Goal: Task Accomplishment & Management: Complete application form

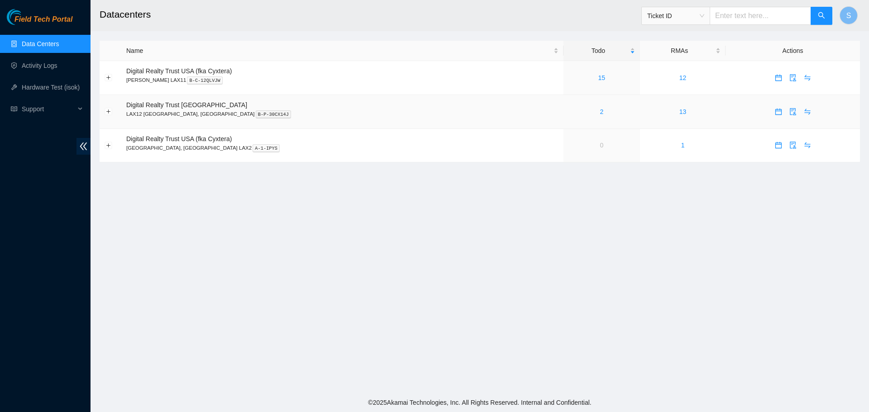
click at [569, 114] on div "2" at bounding box center [602, 112] width 67 height 10
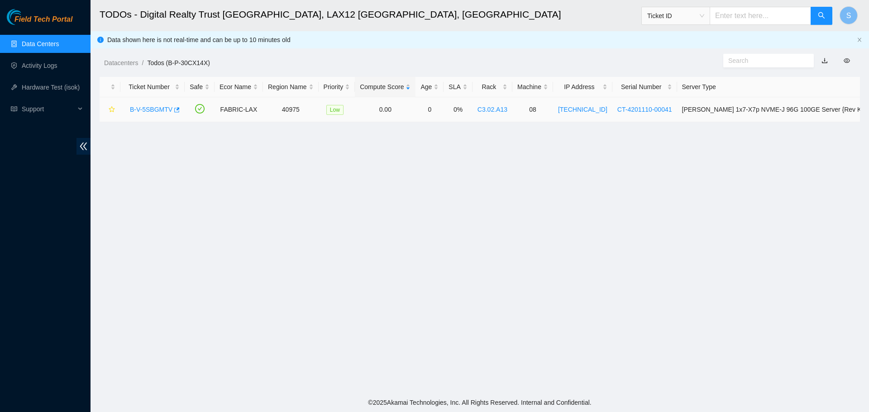
click at [163, 108] on link "B-V-5SBGMTV" at bounding box center [151, 109] width 43 height 7
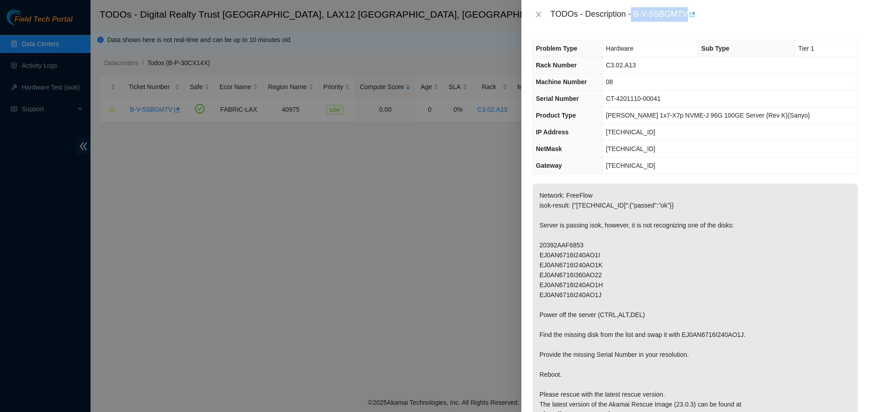
drag, startPoint x: 633, startPoint y: 14, endPoint x: 688, endPoint y: 16, distance: 55.3
click at [688, 16] on div "TODOs - Description - B-V-5SBGMTV" at bounding box center [705, 14] width 308 height 14
copy div "B-V-5SBGMTV"
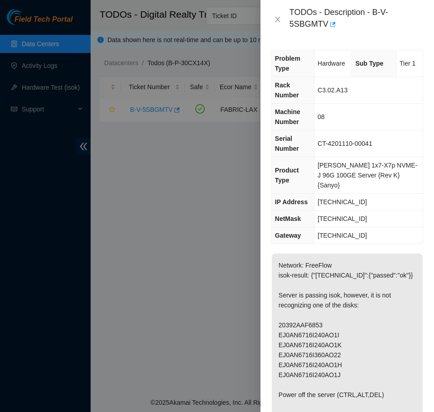
click at [357, 33] on div "TODOs - Description - B-V-5SBGMTV" at bounding box center [346, 19] width 173 height 39
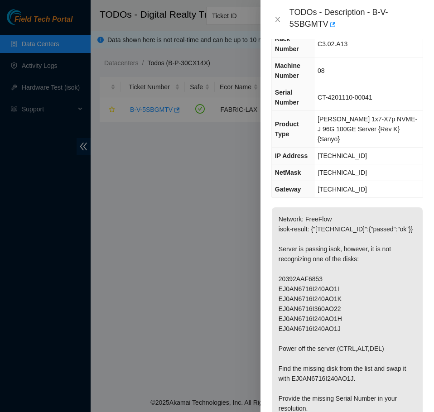
scroll to position [45, 0]
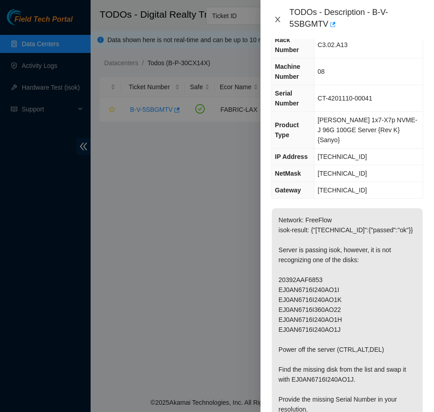
drag, startPoint x: 280, startPoint y: 18, endPoint x: 245, endPoint y: 94, distance: 84.1
click at [280, 19] on icon "close" at bounding box center [277, 19] width 7 height 7
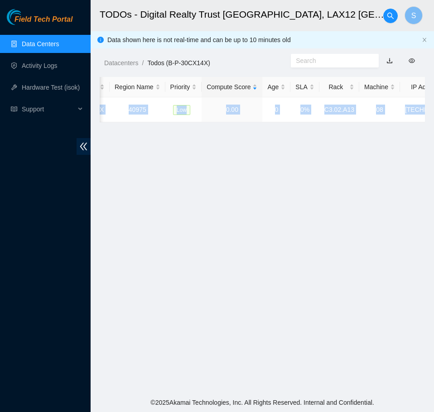
scroll to position [0, 401]
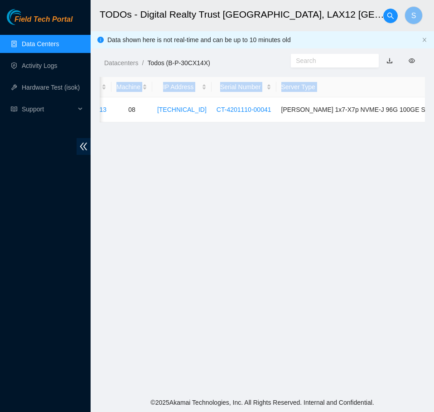
drag, startPoint x: 217, startPoint y: 111, endPoint x: 479, endPoint y: 114, distance: 262.2
click at [434, 114] on html "Field Tech Portal Data Centers Activity Logs Hardware Test (isok) Support TODOs…" at bounding box center [217, 206] width 434 height 412
copy table "Ticket Number Safe Ecor Name Region Name Priority Compute Score Age SLA Rack Ma…"
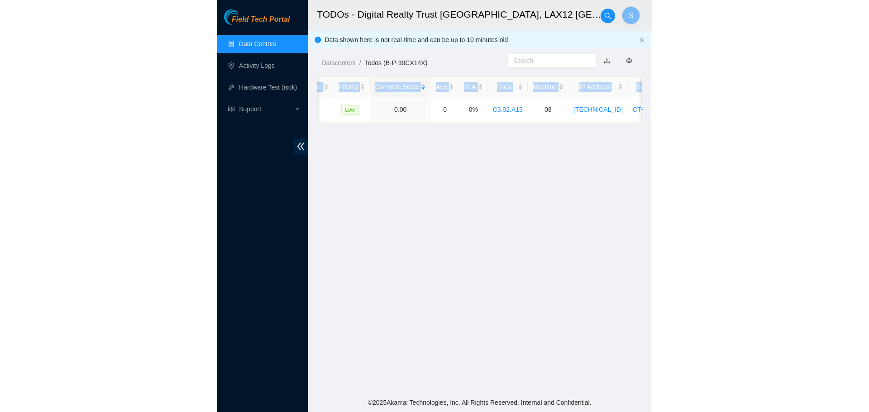
scroll to position [0, 0]
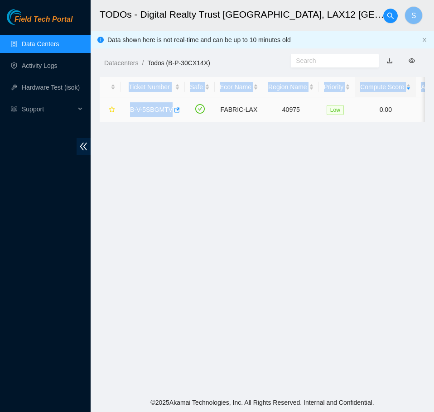
click at [139, 110] on link "B-V-5SBGMTV" at bounding box center [151, 109] width 43 height 7
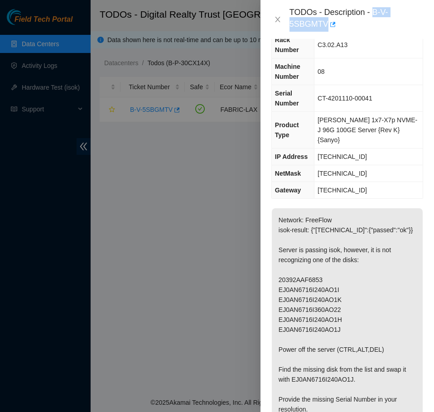
drag, startPoint x: 374, startPoint y: 14, endPoint x: 325, endPoint y: 36, distance: 53.5
click at [325, 36] on div "TODOs - Description - B-V-5SBGMTV" at bounding box center [346, 19] width 173 height 39
copy div "B-V-5SBGMTV"
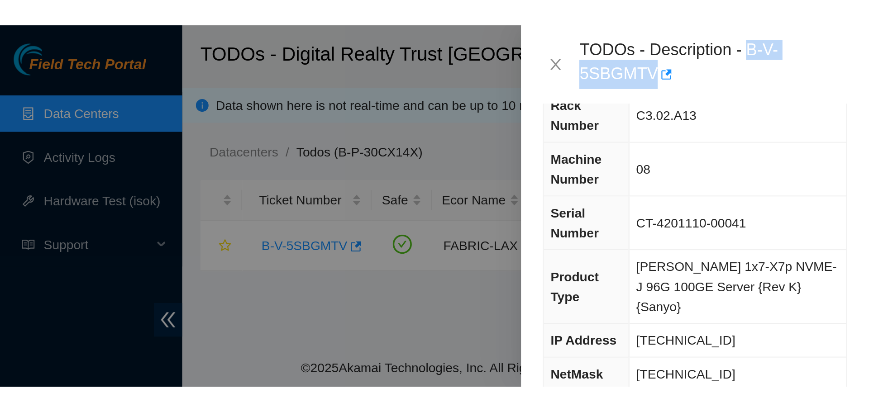
scroll to position [35, 0]
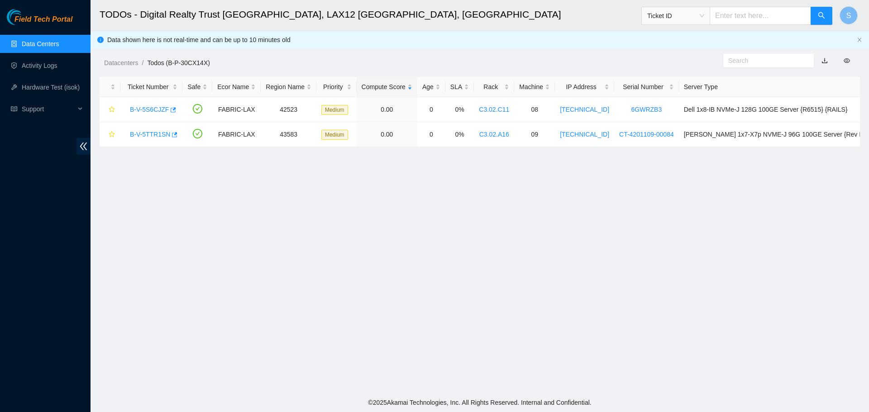
scroll to position [82, 0]
click at [160, 136] on link "B-V-5TTR1SN" at bounding box center [150, 134] width 40 height 7
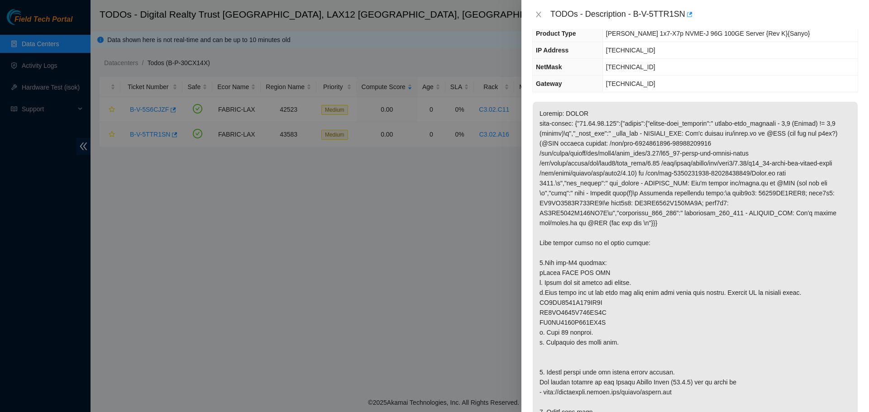
scroll to position [62, 0]
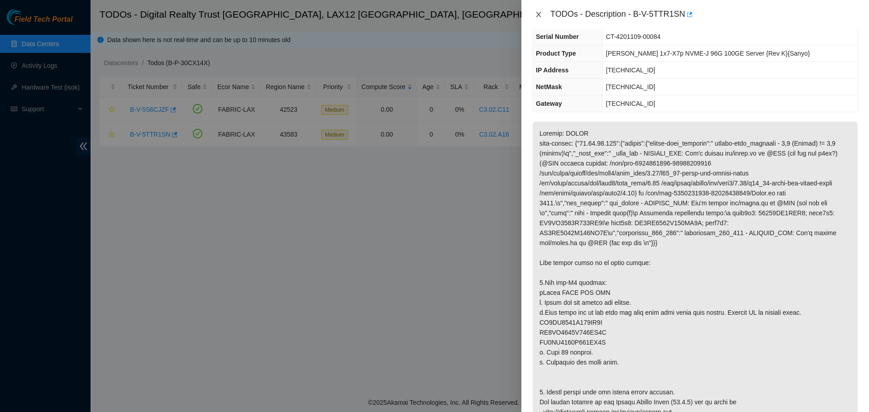
click at [541, 16] on icon "close" at bounding box center [538, 14] width 7 height 7
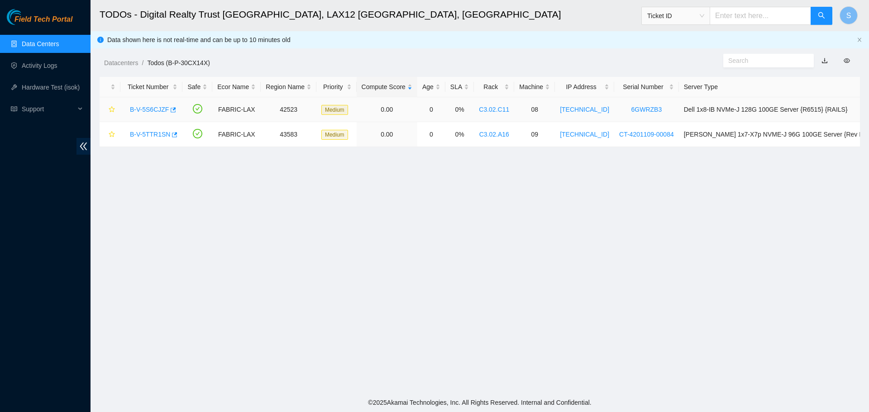
click at [162, 107] on link "B-V-5S6CJZF" at bounding box center [149, 109] width 39 height 7
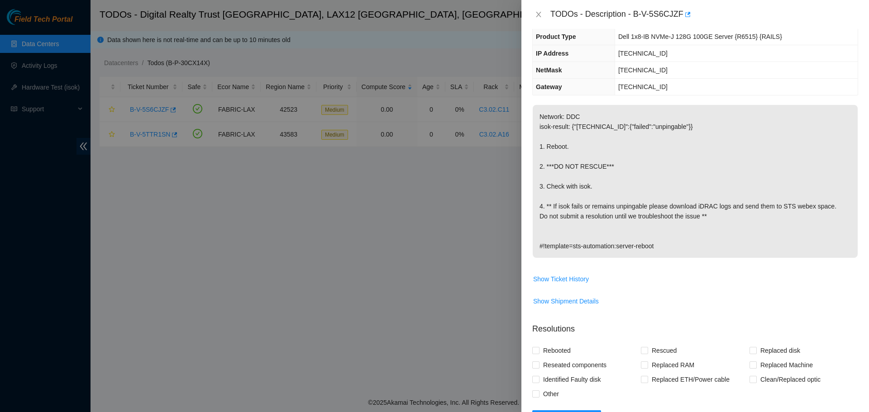
click at [539, 19] on div "TODOs - Description - B-V-5S6CJZF" at bounding box center [695, 14] width 326 height 14
click at [541, 15] on icon "close" at bounding box center [538, 14] width 7 height 7
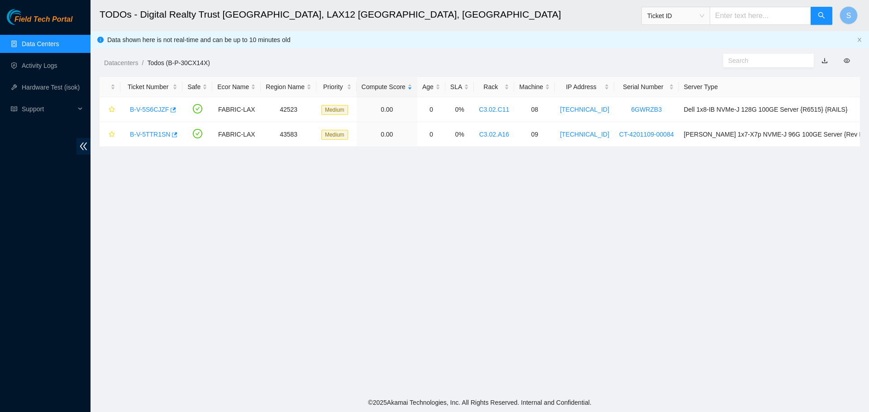
scroll to position [82, 0]
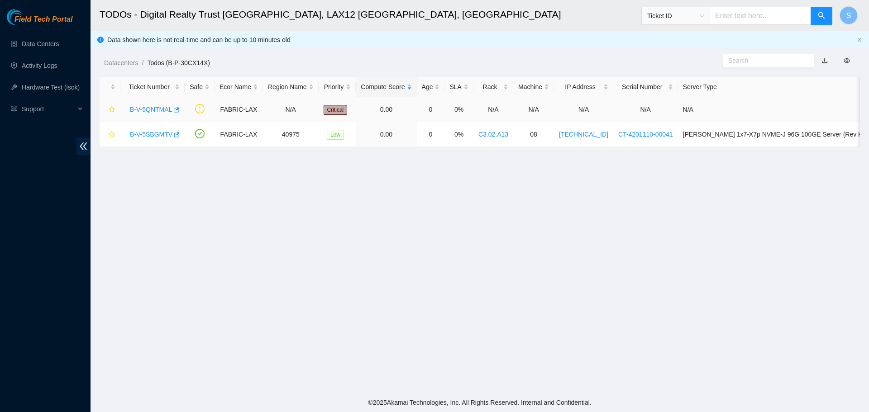
click at [150, 110] on link "B-V-5QNTMAL" at bounding box center [151, 109] width 42 height 7
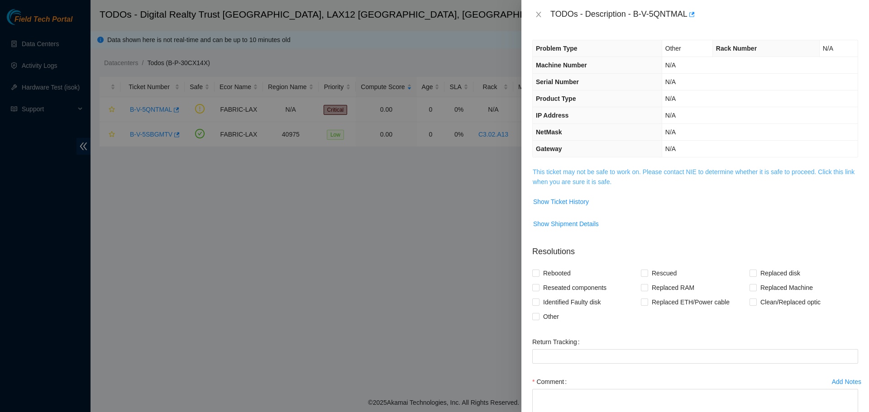
click at [688, 173] on link "This ticket may not be safe to work on. Please contact NIE to determine whether…" at bounding box center [694, 176] width 322 height 17
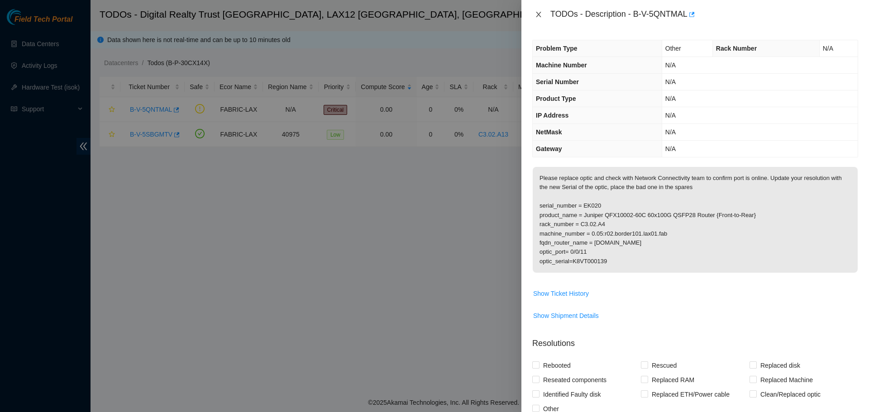
click at [540, 12] on icon "close" at bounding box center [538, 14] width 7 height 7
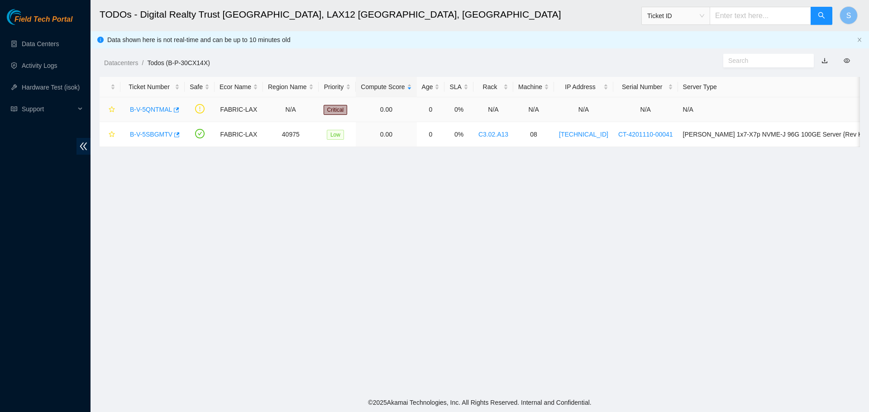
click at [162, 106] on link "B-V-5QNTMAL" at bounding box center [151, 109] width 42 height 7
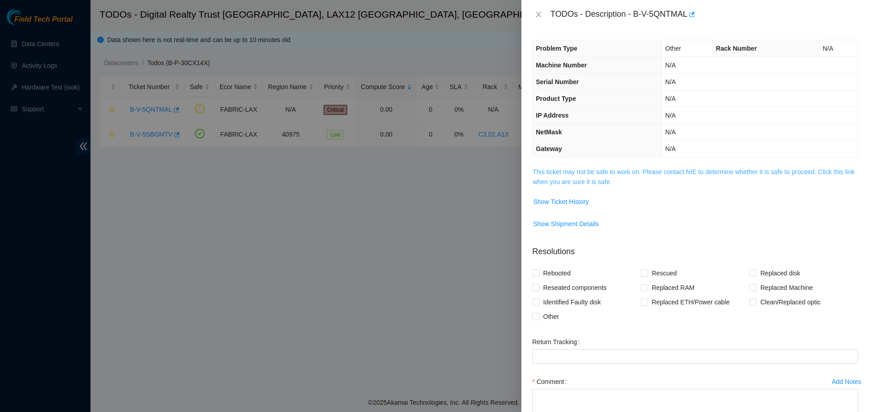
click at [621, 180] on link "This ticket may not be safe to work on. Please contact NIE to determine whether…" at bounding box center [694, 176] width 322 height 17
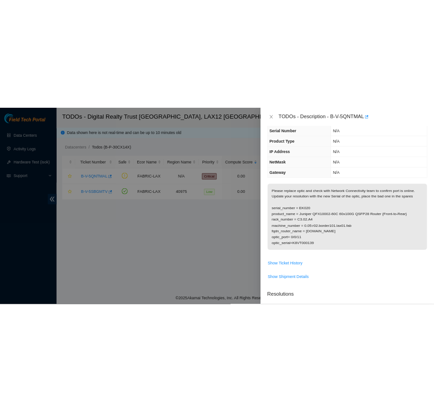
scroll to position [45, 0]
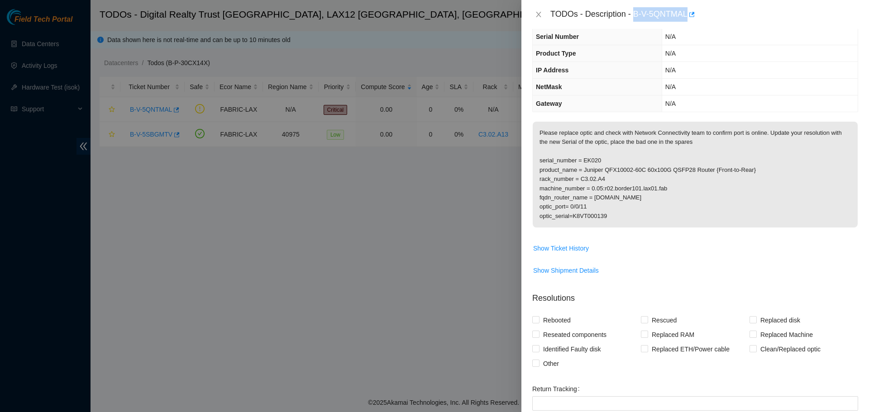
drag, startPoint x: 634, startPoint y: 16, endPoint x: 688, endPoint y: 18, distance: 53.9
click at [688, 18] on div "TODOs - Description - B-V-5QNTMAL" at bounding box center [705, 14] width 308 height 14
copy div "B-V-5QNTMAL"
drag, startPoint x: 619, startPoint y: 217, endPoint x: 574, endPoint y: 217, distance: 45.7
click at [574, 217] on p "Please replace optic and check with Network Connectivity team to confirm port i…" at bounding box center [695, 175] width 325 height 106
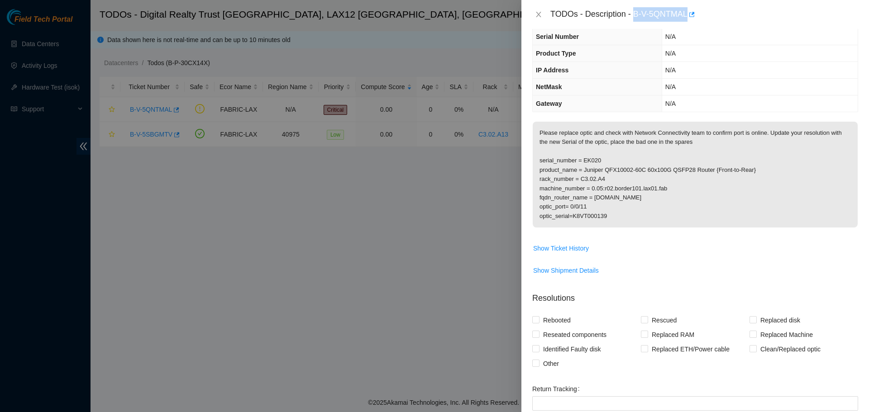
copy p "K8VT000139"
click at [626, 220] on p "Please replace optic and check with Network Connectivity team to confirm port i…" at bounding box center [695, 175] width 325 height 106
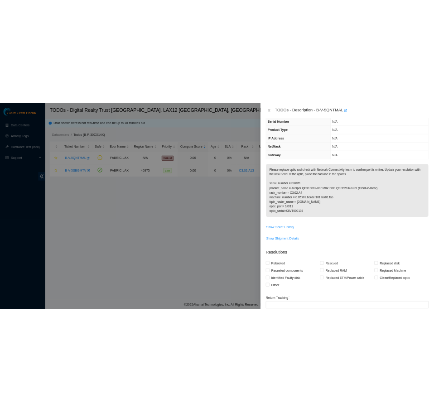
scroll to position [65, 0]
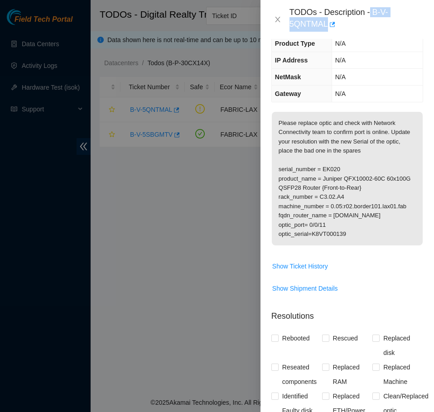
drag, startPoint x: 373, startPoint y: 13, endPoint x: 327, endPoint y: 30, distance: 49.3
click at [327, 30] on div "TODOs - Description - B-V-5QNTMAL" at bounding box center [356, 19] width 134 height 24
copy div "B-V-5QNTMAL"
drag, startPoint x: 282, startPoint y: 19, endPoint x: 278, endPoint y: 40, distance: 20.7
click at [282, 19] on button "Close" at bounding box center [277, 19] width 13 height 9
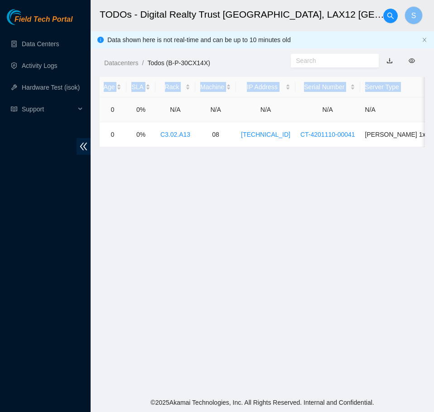
scroll to position [0, 403]
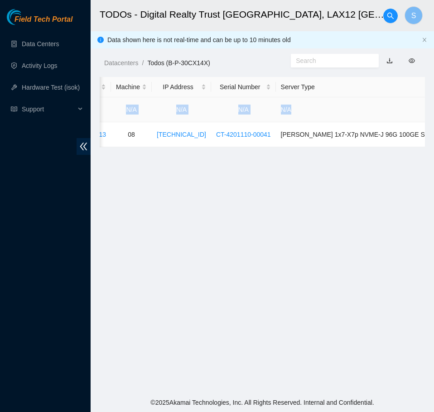
drag, startPoint x: 281, startPoint y: 109, endPoint x: 349, endPoint y: 116, distance: 68.3
click at [349, 116] on tr "B-V-5QNTMAL FABRIC-LAX N/A Critical 0.00 0 0% N/A N/A N/A N/A N/A" at bounding box center [93, 109] width 792 height 25
copy tr "FABRIC-LAX N/A Critical 0.00 0 0% N/A N/A N/A N/A N/A"
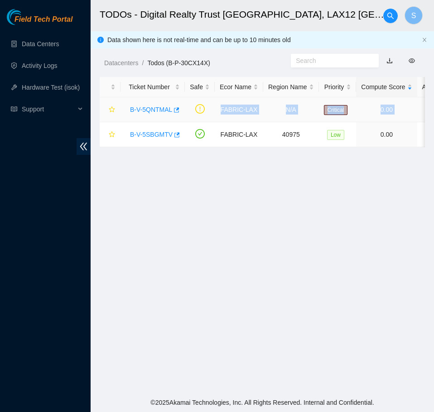
click at [156, 109] on link "B-V-5QNTMAL" at bounding box center [151, 109] width 42 height 7
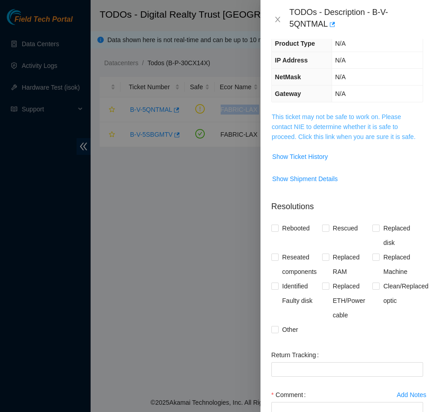
click at [367, 140] on link "This ticket may not be safe to work on. Please contact NIE to determine whether…" at bounding box center [344, 126] width 144 height 27
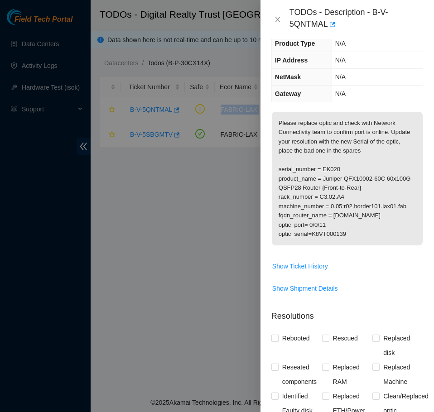
drag, startPoint x: 346, startPoint y: 258, endPoint x: 274, endPoint y: 192, distance: 97.7
click at [274, 192] on p "Please replace optic and check with Network Connectivity team to confirm port i…" at bounding box center [347, 179] width 151 height 134
copy p "serial_number = EK020 product_name = Juniper QFX10002-60C 60x100G QSFP28 Router…"
click at [273, 17] on button "Close" at bounding box center [277, 19] width 13 height 9
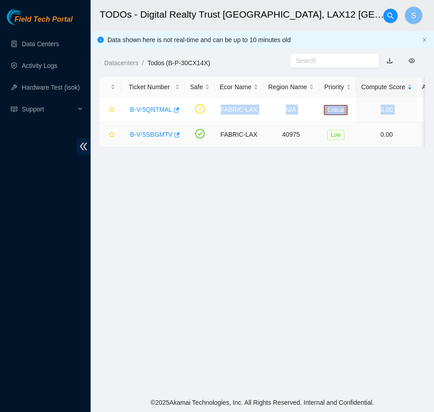
scroll to position [65, 0]
click at [142, 135] on link "B-V-5SBGMTV" at bounding box center [151, 134] width 43 height 7
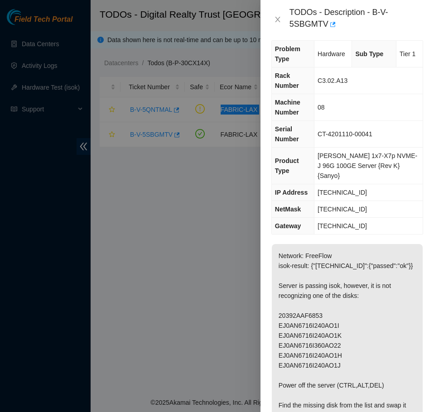
scroll to position [0, 0]
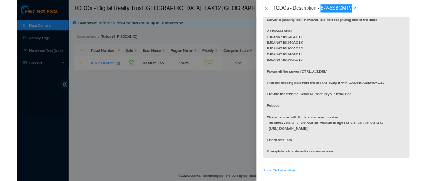
scroll to position [226, 0]
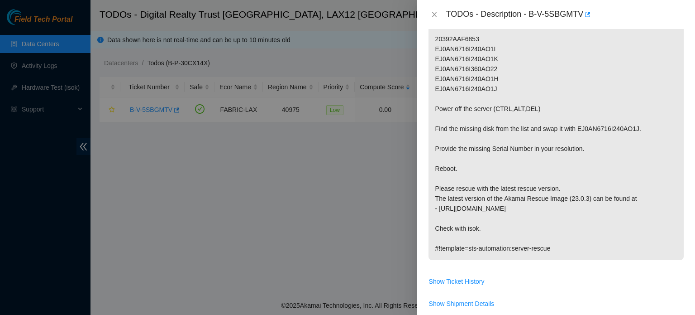
drag, startPoint x: 307, startPoint y: 39, endPoint x: 329, endPoint y: 41, distance: 21.4
click at [307, 39] on div at bounding box center [347, 157] width 695 height 315
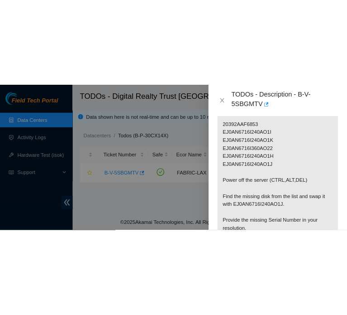
scroll to position [296, 0]
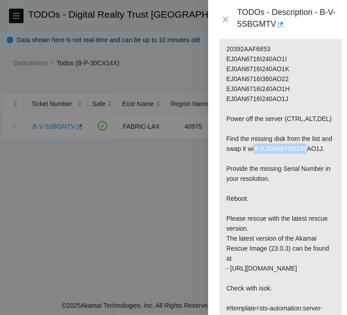
drag, startPoint x: 283, startPoint y: 158, endPoint x: 225, endPoint y: 158, distance: 57.5
click at [225, 158] on p "Network: FreeFlow isok-result: {"23.35.16.11":{"passed":"ok"}} Server is passin…" at bounding box center [281, 148] width 122 height 362
click at [281, 156] on p "Network: FreeFlow isok-result: {"23.35.16.11":{"passed":"ok"}} Server is passin…" at bounding box center [281, 148] width 122 height 362
drag, startPoint x: 283, startPoint y: 156, endPoint x: 223, endPoint y: 158, distance: 60.7
click at [223, 158] on p "Network: FreeFlow isok-result: {"23.35.16.11":{"passed":"ok"}} Server is passin…" at bounding box center [281, 148] width 122 height 362
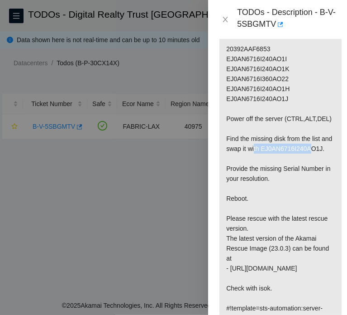
copy p "EJ0AN6716I240AO1J"
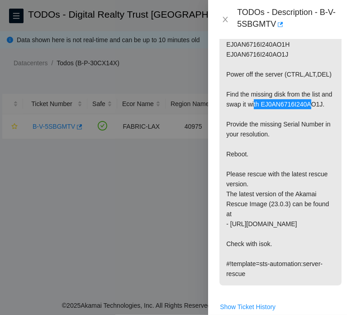
scroll to position [341, 0]
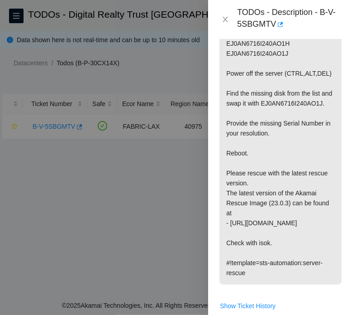
click at [322, 175] on p "Network: FreeFlow isok-result: {"23.35.16.11":{"passed":"ok"}} Server is passin…" at bounding box center [281, 103] width 122 height 362
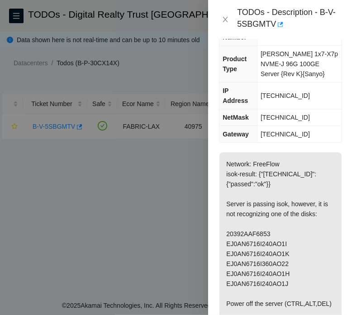
scroll to position [24, 0]
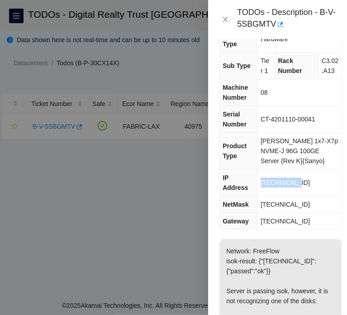
drag, startPoint x: 301, startPoint y: 183, endPoint x: 261, endPoint y: 185, distance: 40.3
click at [261, 185] on td "23.35.16.11" at bounding box center [300, 182] width 85 height 27
copy span "23.35.16.11"
drag, startPoint x: 327, startPoint y: 199, endPoint x: 237, endPoint y: 201, distance: 89.7
click at [237, 201] on tr "NetMask 255.255.255.192" at bounding box center [281, 204] width 122 height 17
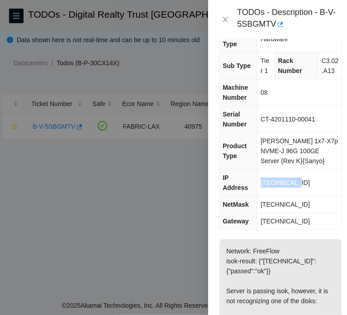
click at [326, 201] on td "[TECHNICAL_ID]" at bounding box center [300, 204] width 85 height 17
drag, startPoint x: 323, startPoint y: 203, endPoint x: 261, endPoint y: 204, distance: 62.0
click at [261, 204] on td "[TECHNICAL_ID]" at bounding box center [300, 204] width 85 height 17
copy span "[TECHNICAL_ID]"
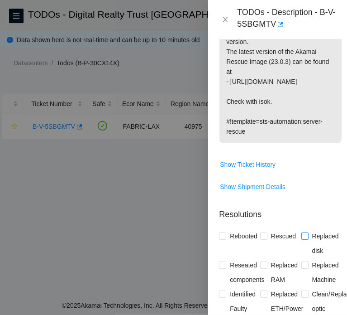
scroll to position [568, 0]
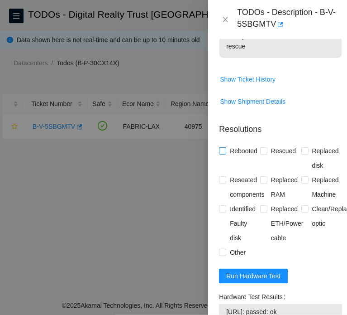
drag, startPoint x: 233, startPoint y: 191, endPoint x: 241, endPoint y: 181, distance: 12.2
click at [235, 173] on div "Rebooted" at bounding box center [239, 158] width 41 height 29
click at [239, 158] on span "Rebooted" at bounding box center [243, 151] width 35 height 14
click at [225, 153] on input "Rebooted" at bounding box center [222, 150] width 6 height 6
checkbox input "true"
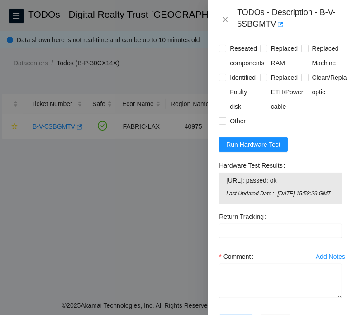
scroll to position [704, 0]
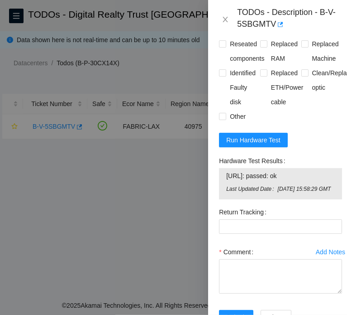
click at [279, 22] on span "Rescued" at bounding box center [284, 15] width 32 height 14
click at [267, 18] on input "Rescued" at bounding box center [263, 14] width 6 height 6
checkbox input "true"
click at [264, 145] on span "Run Hardware Test" at bounding box center [253, 140] width 54 height 10
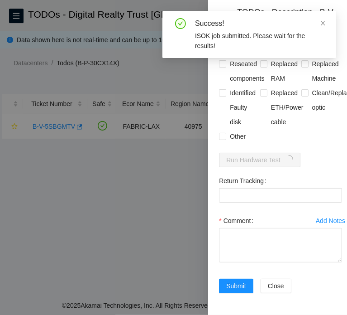
click at [215, 79] on div "Problem Type Hardware Sub Type Tier 1 Rack Number C3.02.A13 Machine Number 08 S…" at bounding box center [280, 177] width 145 height 276
click at [231, 77] on span "Reseated components" at bounding box center [247, 71] width 42 height 29
click at [225, 67] on input "Reseated components" at bounding box center [222, 63] width 6 height 6
checkbox input "true"
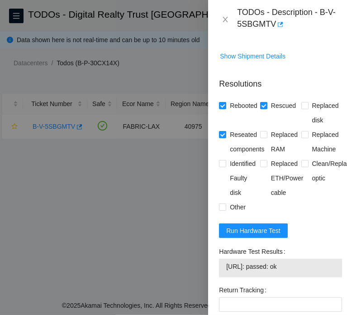
scroll to position [749, 0]
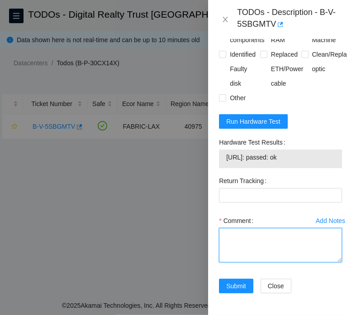
click at [274, 251] on textarea "Comment" at bounding box center [280, 245] width 123 height 34
paste textarea "B-V-5SBGMTV FABRIC-LAX 40975 Low 0.00 0 0% C3.02.A13 08 23.35.16.11 CT-4201110-…"
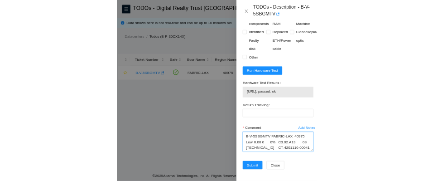
scroll to position [764, 0]
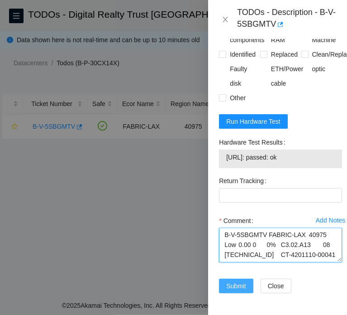
type textarea "B-V-5SBGMTV FABRIC-LAX 40975 Low 0.00 0 0% C3.02.A13 08 23.35.16.11 CT-4201110-…"
click at [243, 281] on span "Submit" at bounding box center [236, 286] width 20 height 10
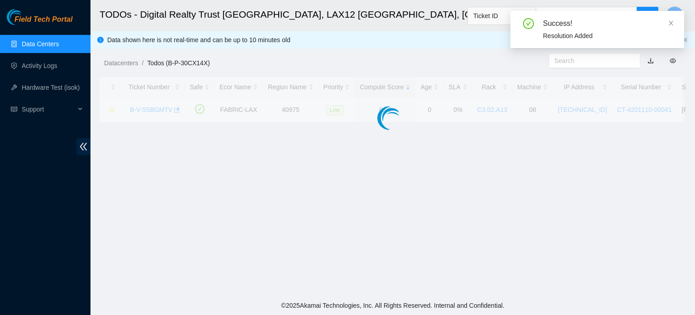
scroll to position [248, 0]
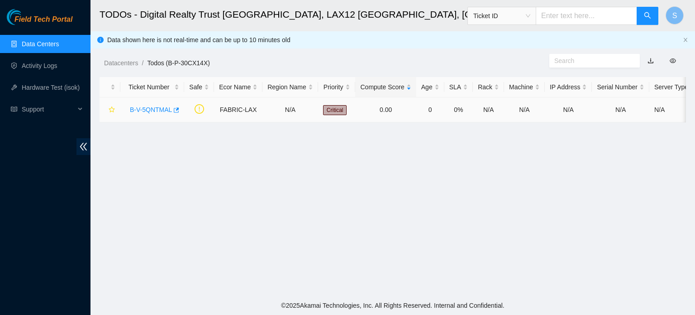
drag, startPoint x: 163, startPoint y: 103, endPoint x: 161, endPoint y: 110, distance: 7.5
click at [162, 108] on div "B-V-5QNTMAL" at bounding box center [152, 109] width 54 height 14
click at [161, 110] on link "B-V-5QNTMAL" at bounding box center [151, 109] width 42 height 7
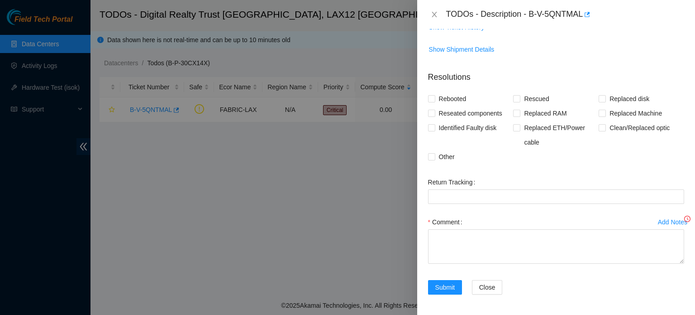
scroll to position [175, 0]
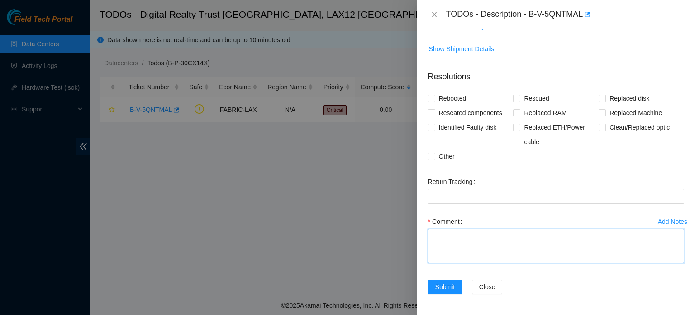
click at [484, 255] on textarea "Comment" at bounding box center [556, 246] width 256 height 34
paste textarea "B-V-5QNTMAL FABRIC-LAX N/A Critical 0.00 0 0% N/A N/A N/A N/A N/A serial_number…"
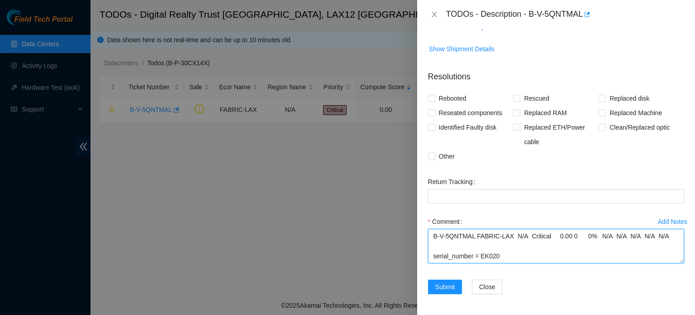
scroll to position [117, 0]
type textarea "B-V-5QNTMAL FABRIC-LAX N/A Critical 0.00 0 0% N/A N/A N/A N/A N/A serial_number…"
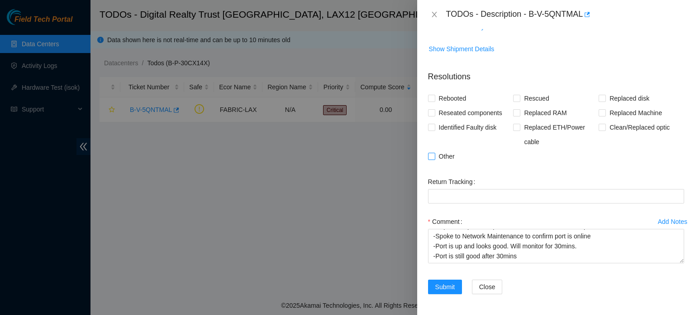
click at [447, 153] on span "Other" at bounding box center [447, 156] width 23 height 14
click at [435, 153] on input "Other" at bounding box center [431, 156] width 6 height 6
checkbox input "true"
click at [628, 129] on span "Clean/Replaced optic" at bounding box center [639, 127] width 67 height 14
click at [605, 129] on input "Clean/Replaced optic" at bounding box center [602, 127] width 6 height 6
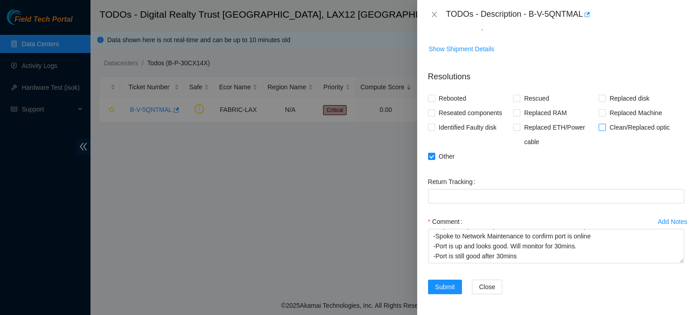
checkbox input "true"
click at [449, 287] on span "Submit" at bounding box center [446, 287] width 20 height 10
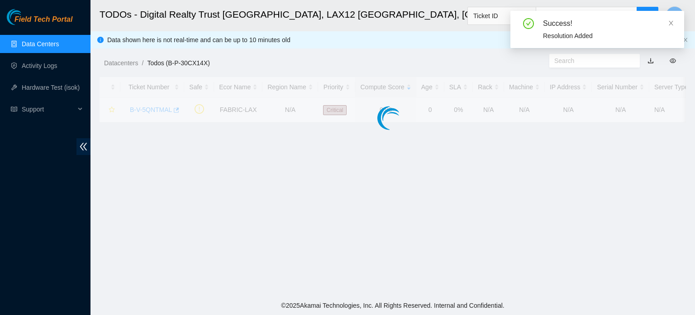
scroll to position [205, 0]
